Goal: Find specific page/section: Find specific page/section

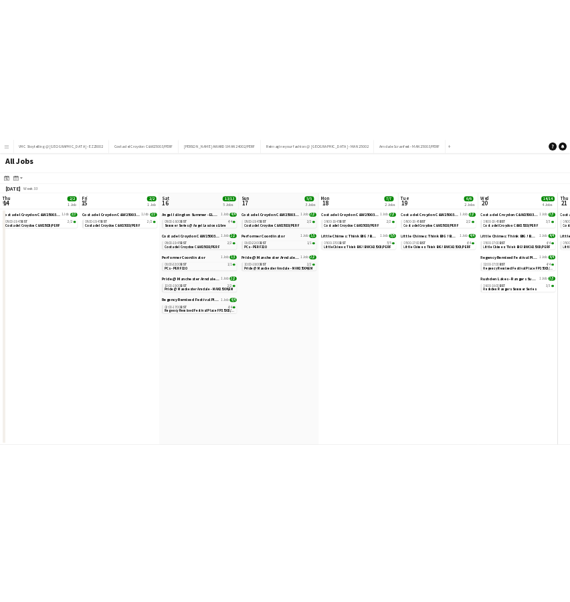
scroll to position [0, 415]
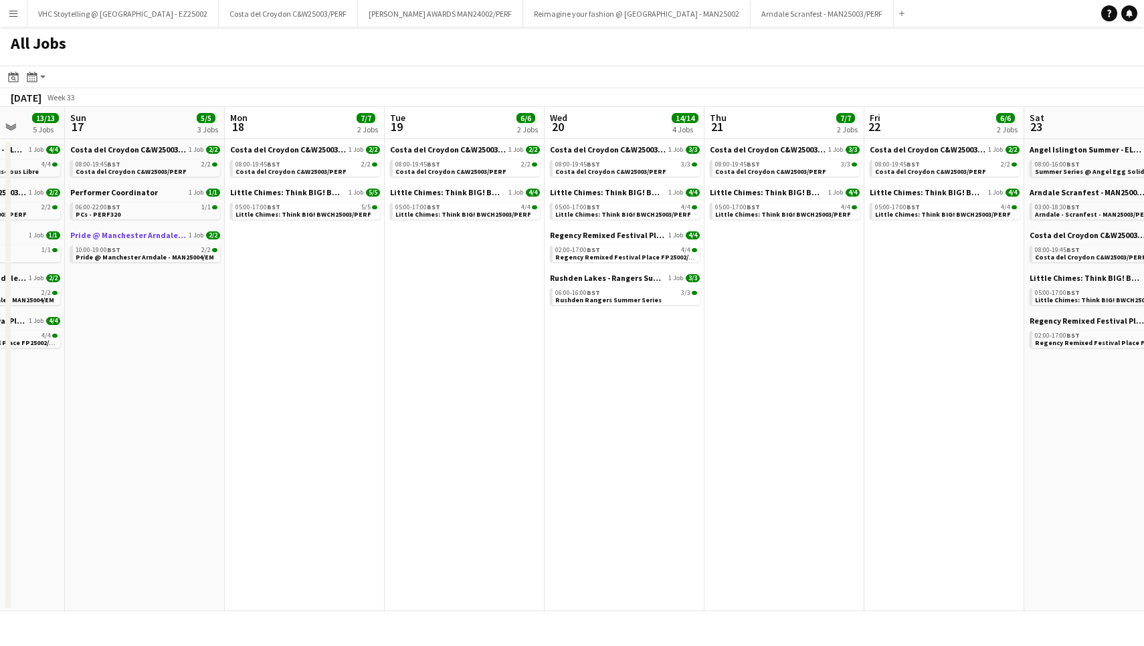
click at [120, 235] on span "Pride @ Manchester Arndale - MAN25004" at bounding box center [128, 235] width 116 height 10
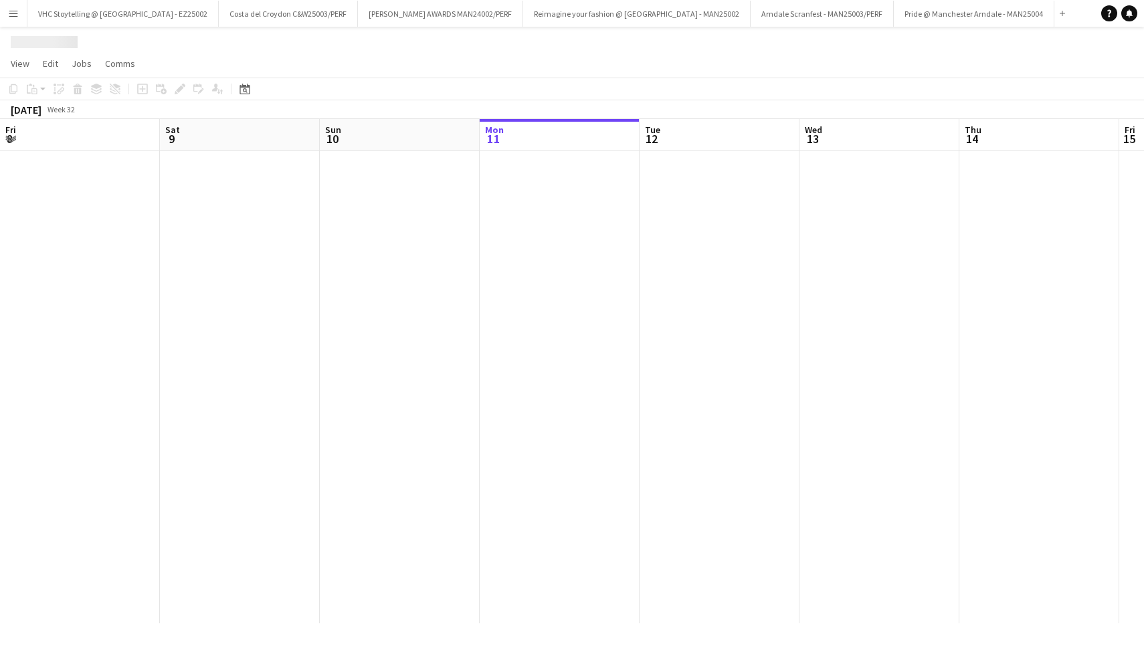
scroll to position [0, 320]
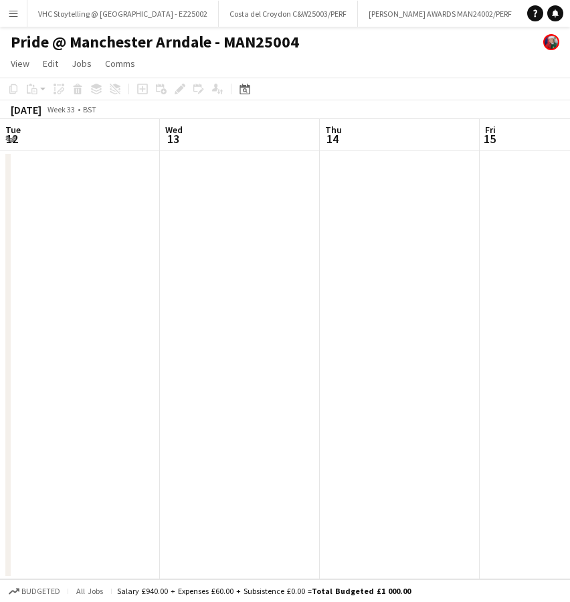
scroll to position [0, 423]
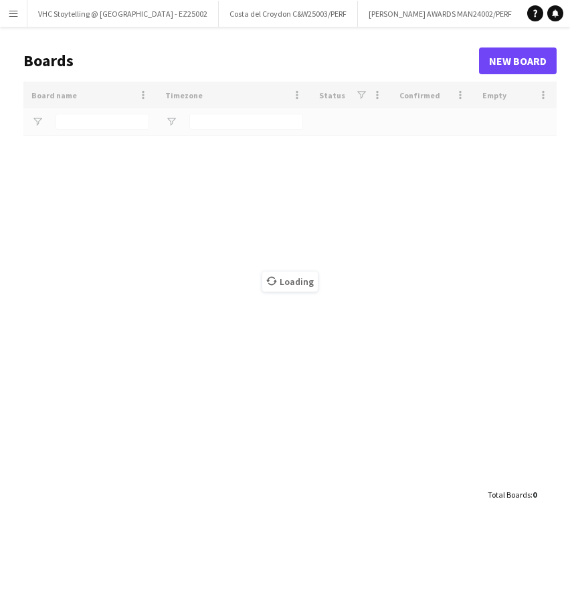
type input "***"
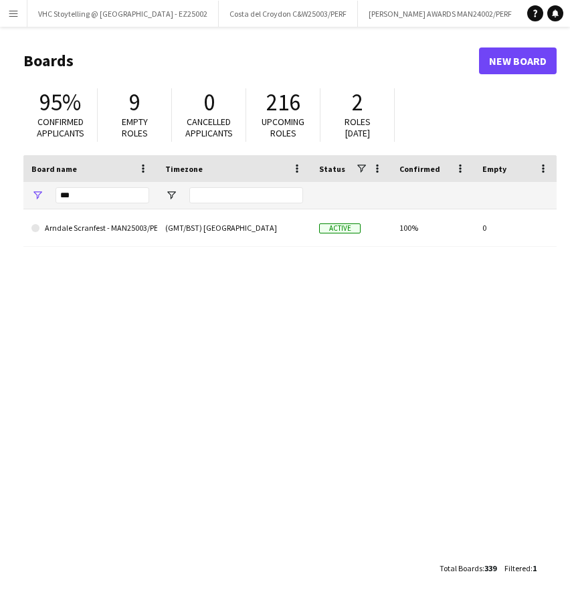
click at [16, 13] on app-icon "Menu" at bounding box center [13, 13] width 11 height 11
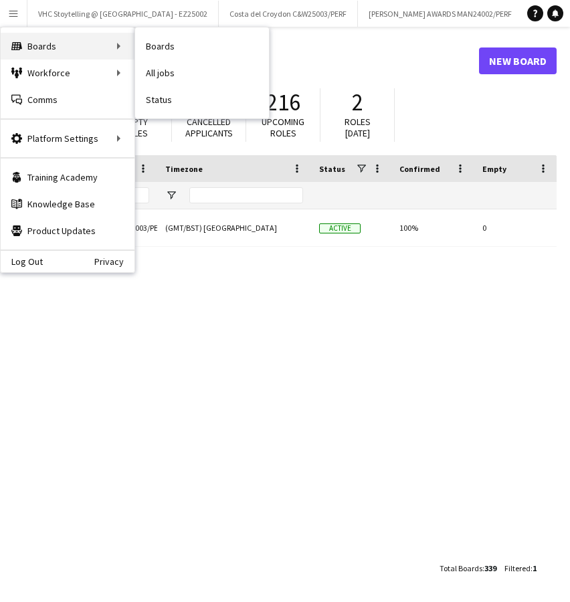
click at [54, 39] on div "Boards Boards" at bounding box center [68, 46] width 134 height 27
click at [111, 41] on div "Boards Boards" at bounding box center [68, 46] width 134 height 27
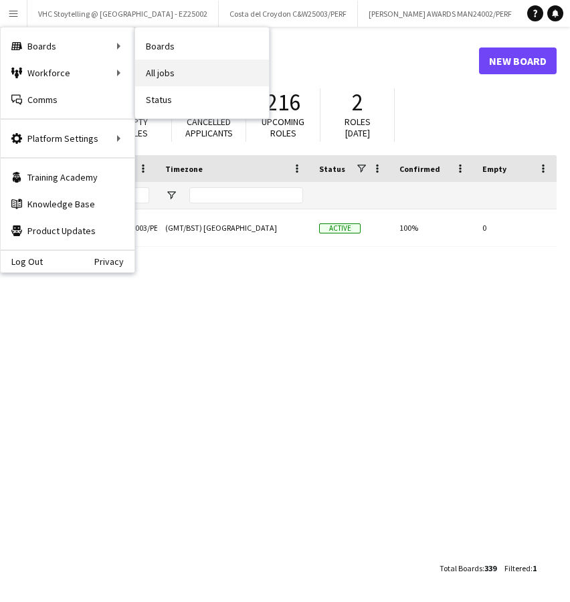
click at [159, 64] on link "All jobs" at bounding box center [202, 73] width 134 height 27
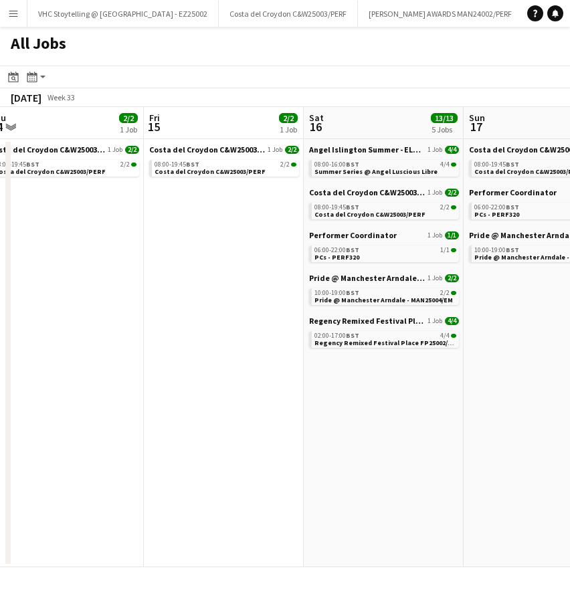
scroll to position [0, 533]
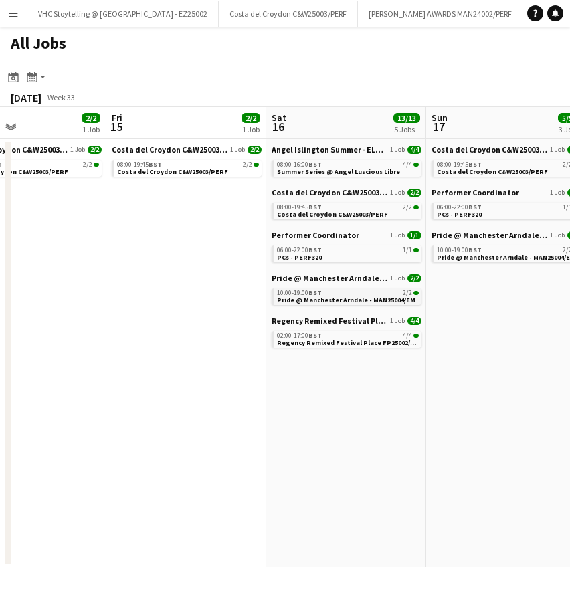
click at [339, 295] on div "10:00-19:00 BST 2/2" at bounding box center [348, 293] width 142 height 7
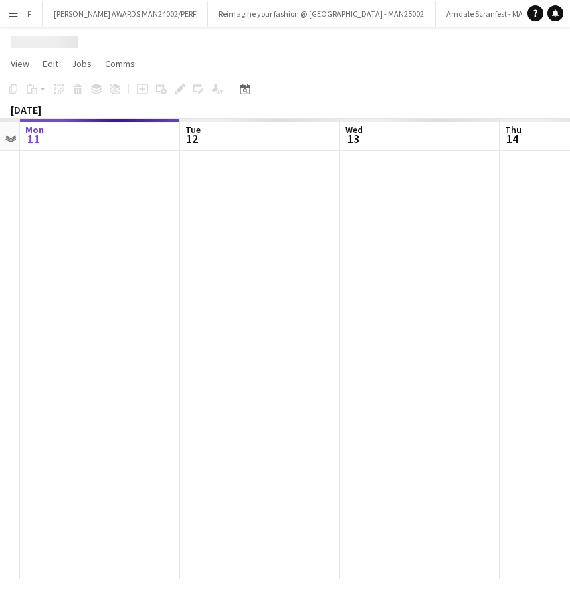
scroll to position [0, 427]
